Goal: Use online tool/utility: Utilize a website feature to perform a specific function

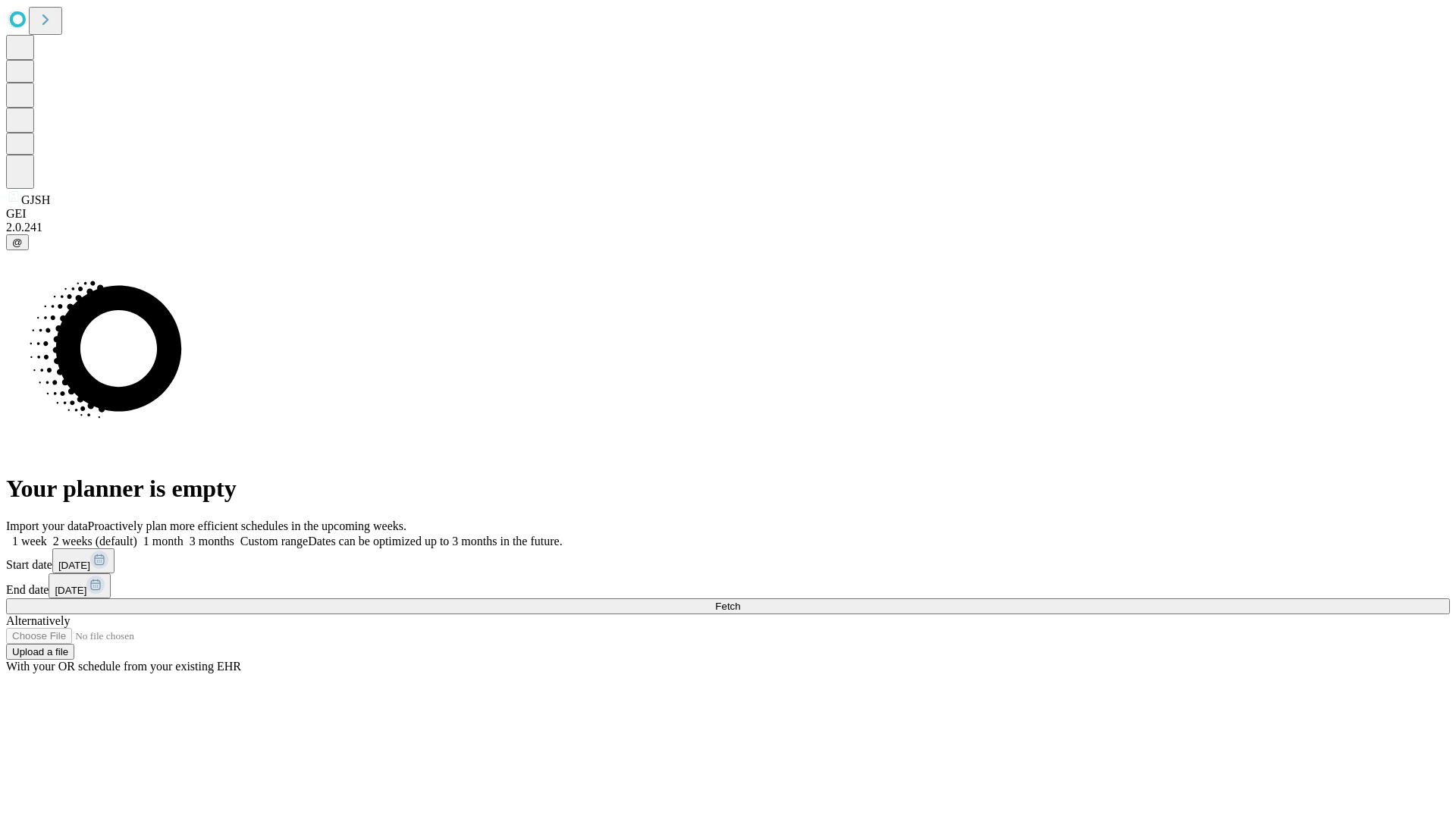
click at [740, 600] on span "Fetch" at bounding box center [728, 606] width 25 height 11
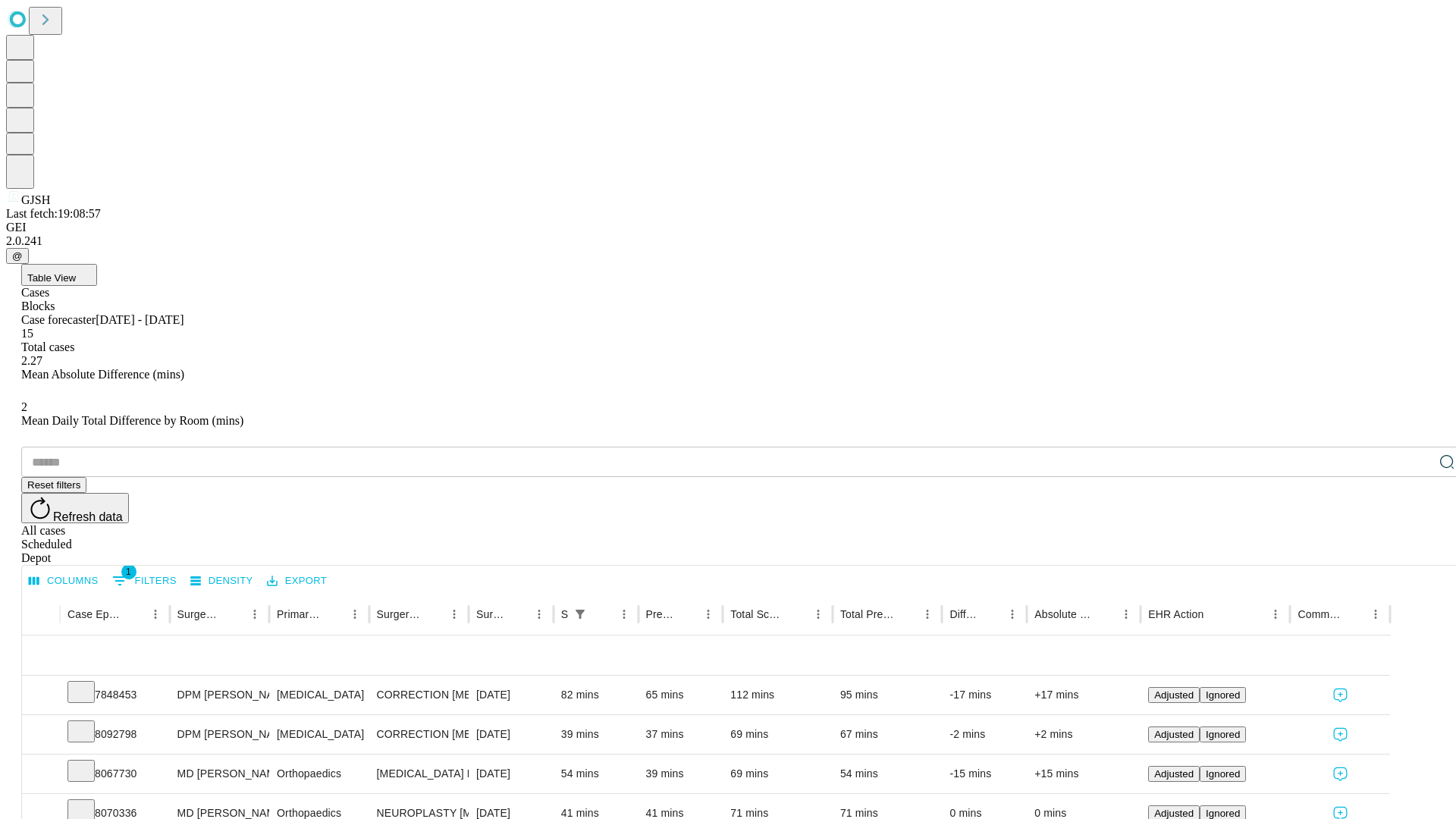
scroll to position [50, 0]
click at [89, 683] on icon at bounding box center [81, 691] width 15 height 15
